Goal: Task Accomplishment & Management: Use online tool/utility

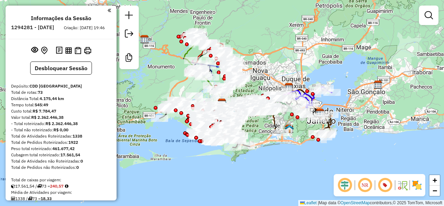
scroll to position [383, 0]
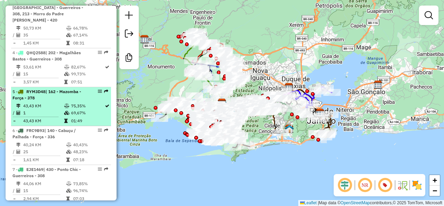
click at [53, 109] on td "43,43 KM" at bounding box center [43, 105] width 41 height 7
select select "**********"
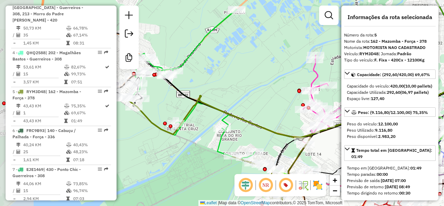
drag, startPoint x: 163, startPoint y: 95, endPoint x: 239, endPoint y: 94, distance: 75.9
click at [238, 95] on div "Janela de atendimento Grade de atendimento Capacidade Transportadoras Veículos …" at bounding box center [222, 103] width 444 height 206
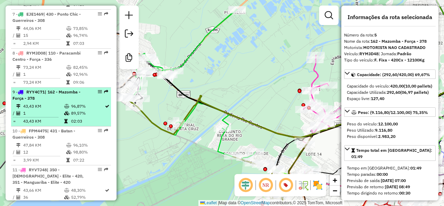
click at [58, 110] on td "43,43 KM" at bounding box center [43, 106] width 41 height 7
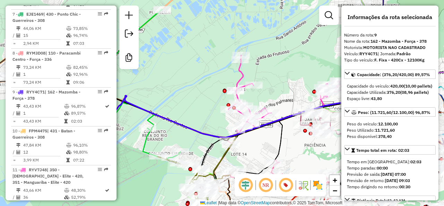
scroll to position [744, 0]
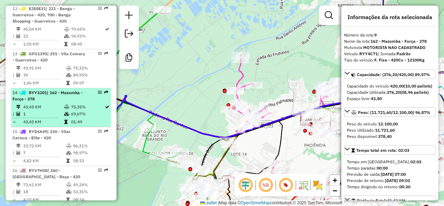
click at [56, 110] on td "43,43 KM" at bounding box center [43, 106] width 41 height 7
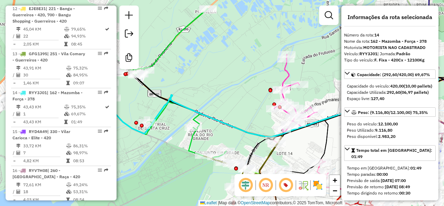
drag, startPoint x: 241, startPoint y: 70, endPoint x: 284, endPoint y: 70, distance: 42.3
click at [286, 69] on div "Janela de atendimento Grade de atendimento Capacidade Transportadoras Veículos …" at bounding box center [222, 103] width 444 height 206
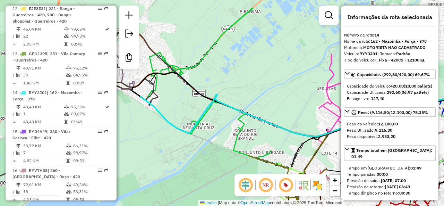
click at [226, 103] on icon at bounding box center [311, 100] width 343 height 72
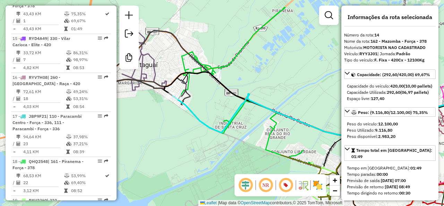
scroll to position [1021, 0]
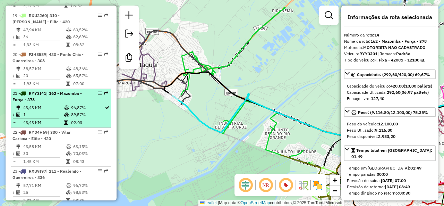
click at [49, 111] on td "43,43 KM" at bounding box center [43, 107] width 41 height 7
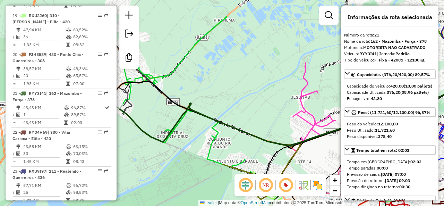
drag, startPoint x: 193, startPoint y: 94, endPoint x: 298, endPoint y: 102, distance: 104.7
click at [298, 102] on div "Janela de atendimento Grade de atendimento Capacidade Transportadoras Veículos …" at bounding box center [222, 103] width 444 height 206
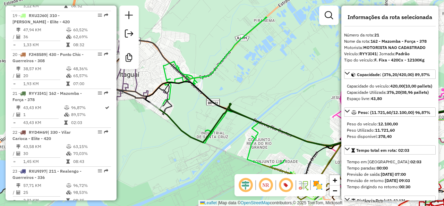
scroll to position [1137, 0]
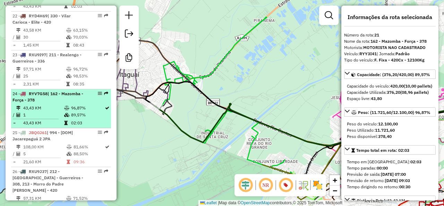
click at [55, 111] on td "43,43 KM" at bounding box center [43, 107] width 41 height 7
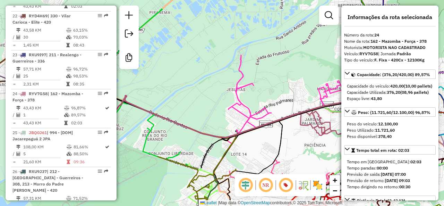
click at [151, 112] on icon at bounding box center [221, 102] width 343 height 72
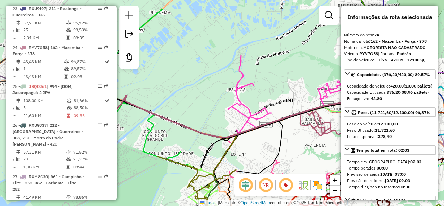
scroll to position [1230, 0]
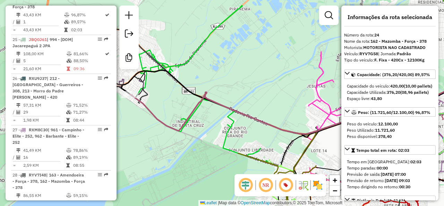
drag, startPoint x: 151, startPoint y: 106, endPoint x: 252, endPoint y: 103, distance: 101.0
click at [252, 102] on div "Janela de atendimento Grade de atendimento Capacidade Transportadoras Veículos …" at bounding box center [222, 103] width 444 height 206
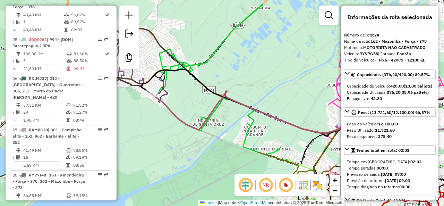
scroll to position [1536, 0]
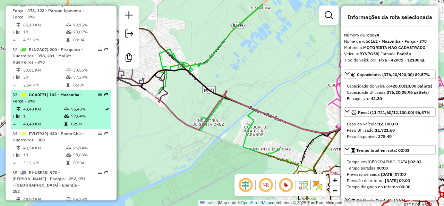
click at [55, 112] on td "43,43 KM" at bounding box center [43, 108] width 41 height 7
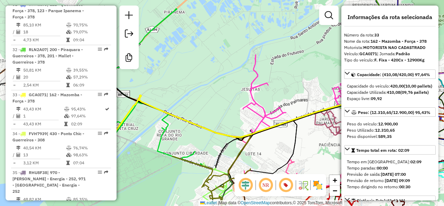
drag, startPoint x: 142, startPoint y: 107, endPoint x: 237, endPoint y: 104, distance: 94.7
click at [236, 104] on icon at bounding box center [235, 101] width 343 height 72
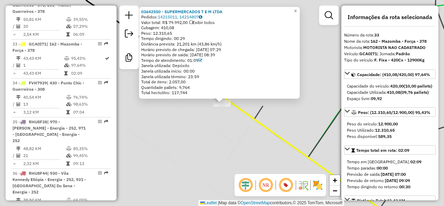
scroll to position [1629, 0]
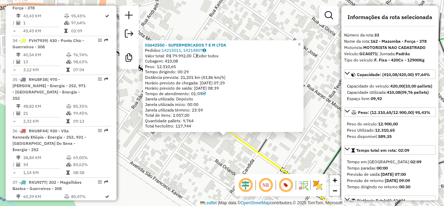
drag, startPoint x: 191, startPoint y: 129, endPoint x: 191, endPoint y: 154, distance: 25.0
click at [191, 154] on div "03642550 - SUPERMERCADOS T E M LTDA Pedidos: 14215011, 14214807 Valor total: R$…" at bounding box center [222, 103] width 444 height 206
